Goal: Task Accomplishment & Management: Use online tool/utility

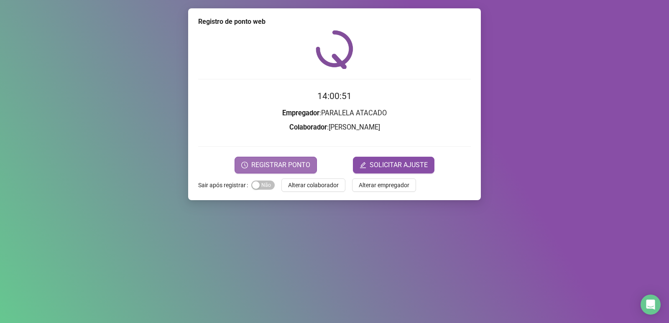
click at [297, 164] on span "REGISTRAR PONTO" at bounding box center [280, 165] width 59 height 10
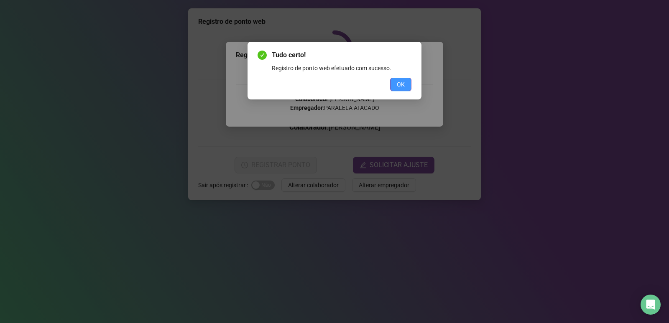
click at [400, 84] on span "OK" at bounding box center [401, 84] width 8 height 9
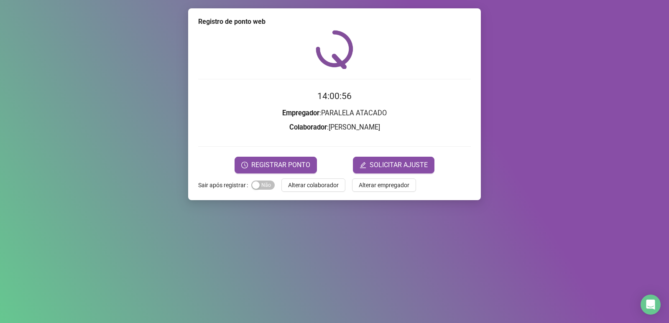
click at [396, 90] on div "Tudo certo! Registro de ponto web efetuado com sucesso. OK" at bounding box center [334, 161] width 669 height 323
click at [398, 85] on div "Tudo certo! Registro de ponto web efetuado com sucesso. OK" at bounding box center [334, 161] width 669 height 323
click at [401, 82] on div "Tudo certo! Registro de ponto web efetuado com sucesso. OK" at bounding box center [334, 161] width 669 height 323
click at [326, 189] on span "Alterar colaborador" at bounding box center [313, 185] width 51 height 9
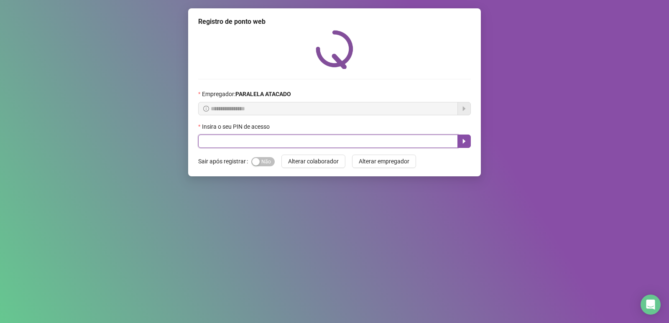
click at [321, 140] on input "text" at bounding box center [328, 141] width 260 height 13
type input "*****"
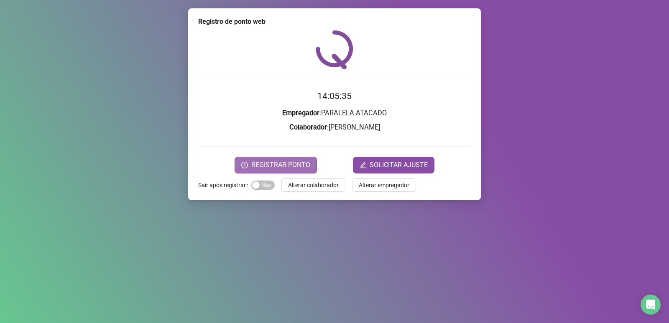
click at [256, 160] on span "REGISTRAR PONTO" at bounding box center [280, 165] width 59 height 10
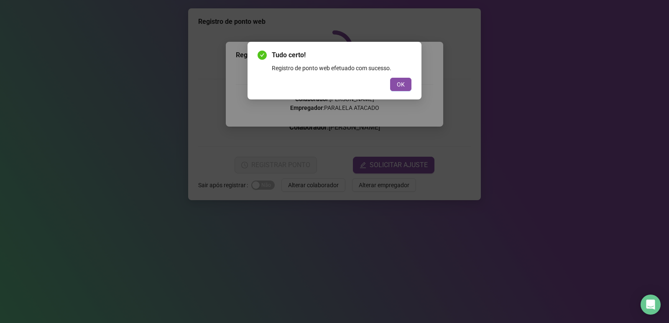
drag, startPoint x: 408, startPoint y: 79, endPoint x: 411, endPoint y: 59, distance: 19.9
click at [407, 81] on div "Tudo certo! Registro de ponto web efetuado com sucesso. OK" at bounding box center [335, 70] width 154 height 41
